Goal: Information Seeking & Learning: Check status

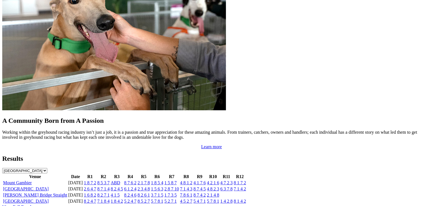
scroll to position [475, 0]
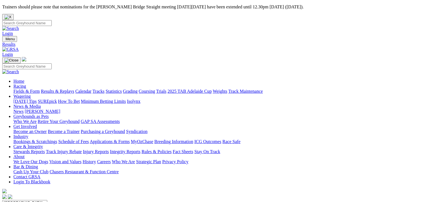
scroll to position [28, 0]
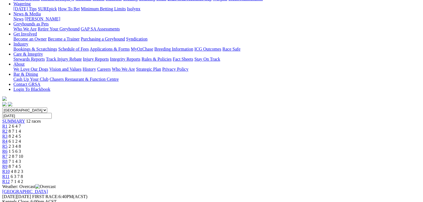
scroll to position [84, 0]
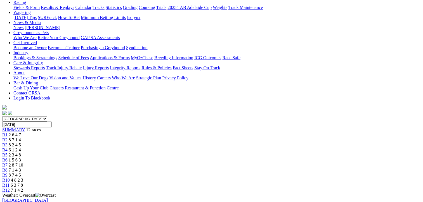
click at [8, 138] on span "R2" at bounding box center [4, 140] width 5 height 5
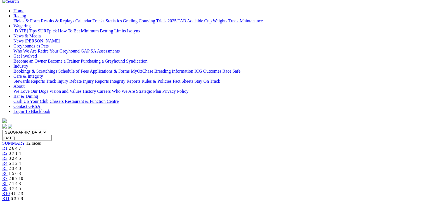
scroll to position [28, 0]
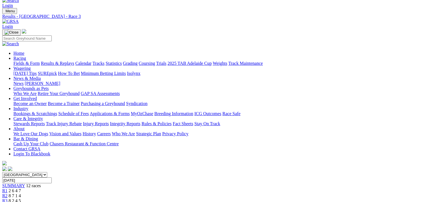
click at [8, 202] on span "R4" at bounding box center [4, 206] width 5 height 5
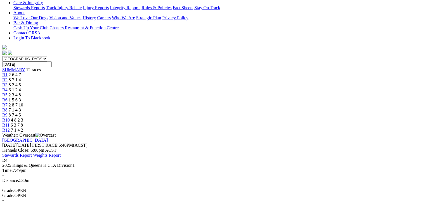
scroll to position [84, 0]
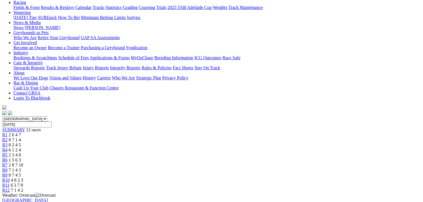
click at [21, 153] on span "2 3 4 8" at bounding box center [15, 155] width 12 height 5
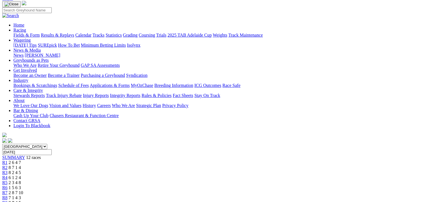
scroll to position [56, 0]
click at [8, 191] on span "R7" at bounding box center [4, 193] width 5 height 5
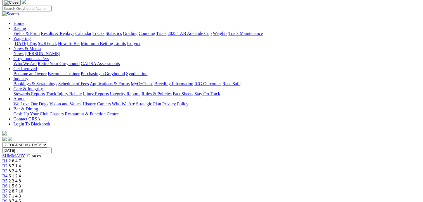
scroll to position [56, 0]
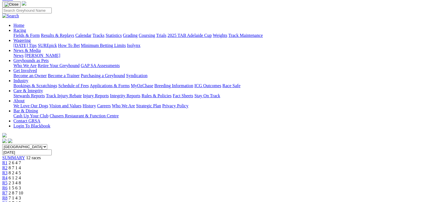
click at [8, 196] on span "R8" at bounding box center [4, 198] width 5 height 5
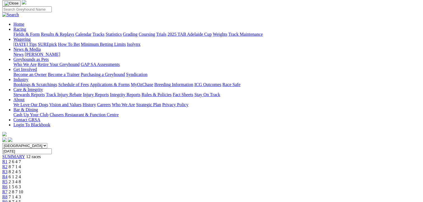
scroll to position [56, 0]
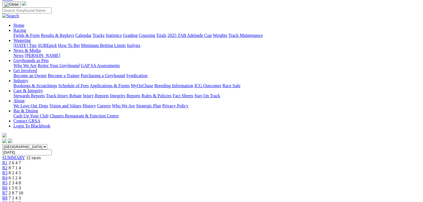
scroll to position [56, 0]
